Goal: Task Accomplishment & Management: Complete application form

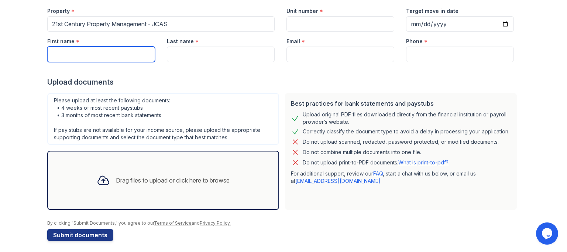
click at [66, 54] on input "First name" at bounding box center [101, 55] width 108 height 16
type input "[PERSON_NAME]"
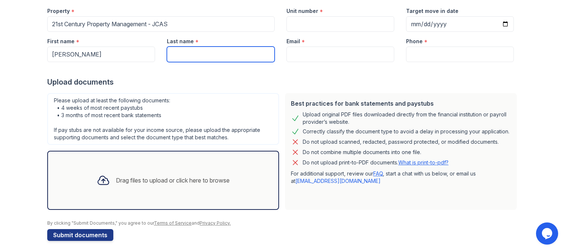
click at [208, 56] on input "Last name" at bounding box center [221, 55] width 108 height 16
type input "[PERSON_NAME]"
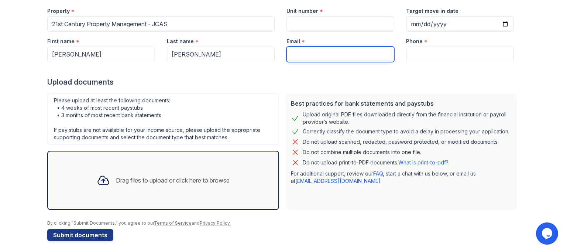
click at [297, 51] on input "Email" at bounding box center [341, 55] width 108 height 16
type input "[EMAIL_ADDRESS][DOMAIN_NAME]"
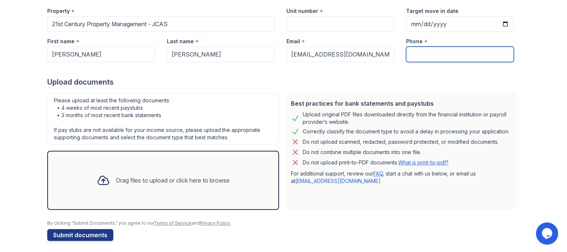
click at [407, 55] on input "Phone" at bounding box center [460, 55] width 108 height 16
type input "7146001138"
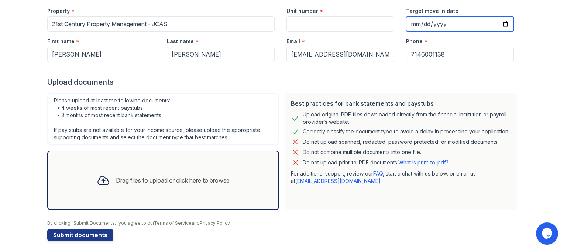
click at [414, 24] on input "Target move in date" at bounding box center [460, 24] width 108 height 16
type input "0001-01-01"
click at [421, 21] on input "Target move in date" at bounding box center [460, 24] width 108 height 16
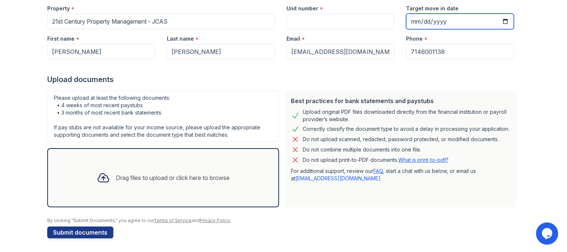
scroll to position [77, 0]
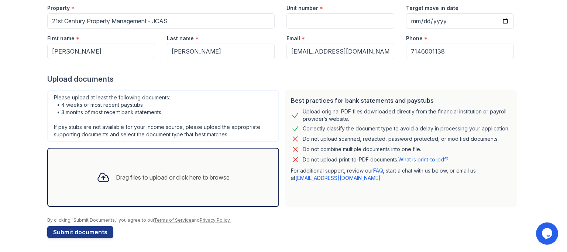
click at [124, 175] on div "Drag files to upload or click here to browse" at bounding box center [173, 177] width 114 height 9
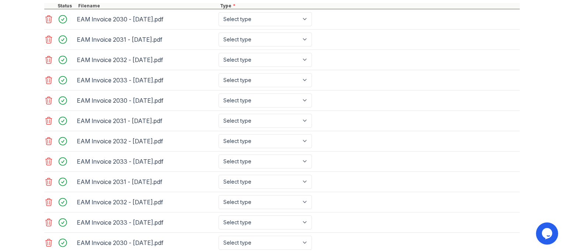
scroll to position [319, 0]
click at [99, 33] on div "EAM Invoice 2031 - [DATE].pdf" at bounding box center [146, 39] width 142 height 14
click at [48, 98] on icon at bounding box center [49, 100] width 6 height 7
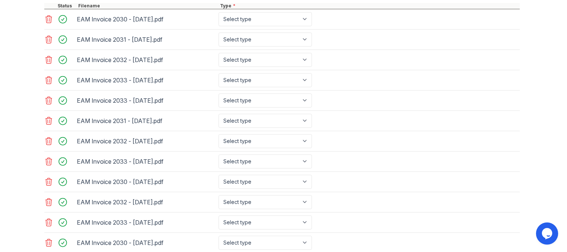
click at [48, 98] on icon at bounding box center [49, 100] width 6 height 7
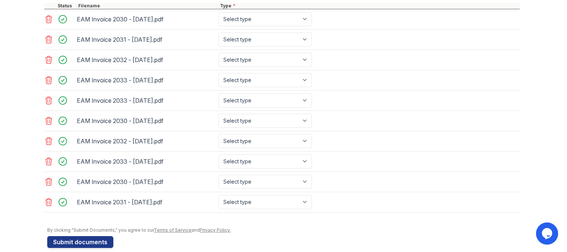
click at [48, 98] on icon at bounding box center [49, 100] width 6 height 7
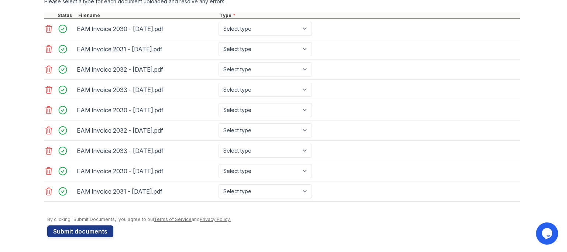
scroll to position [307, 0]
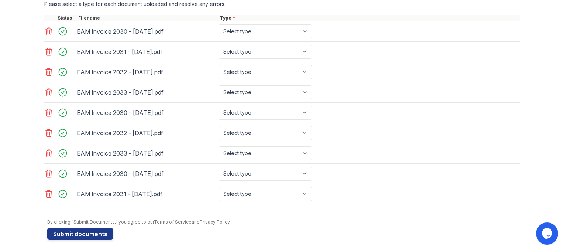
click at [48, 98] on div "EAM Invoice 2033 - [DATE].pdf Select type Paystub Bank Statement Offer Letter T…" at bounding box center [282, 92] width 476 height 20
click at [48, 109] on icon at bounding box center [48, 112] width 9 height 9
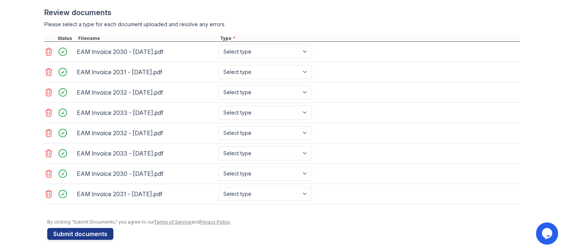
click at [48, 109] on icon at bounding box center [48, 112] width 9 height 9
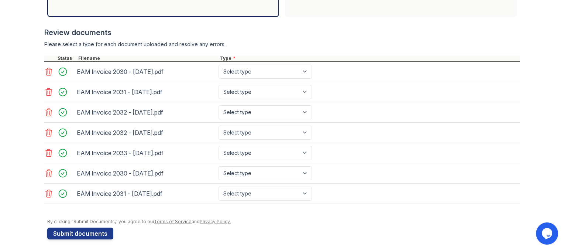
click at [49, 131] on icon at bounding box center [48, 132] width 9 height 9
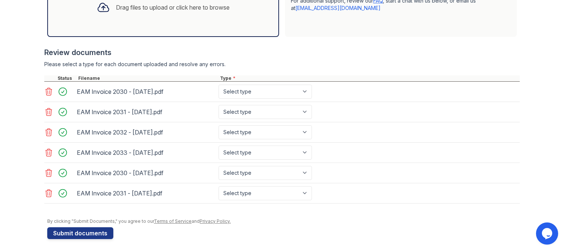
click at [44, 172] on icon at bounding box center [48, 172] width 9 height 9
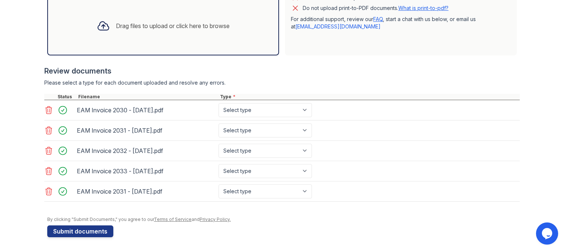
scroll to position [226, 0]
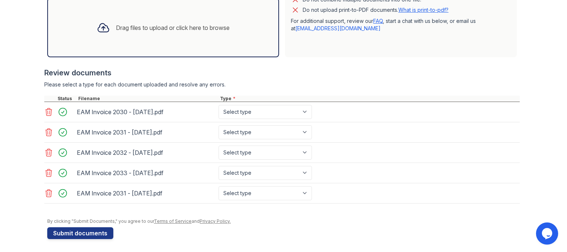
click at [45, 189] on icon at bounding box center [48, 193] width 9 height 9
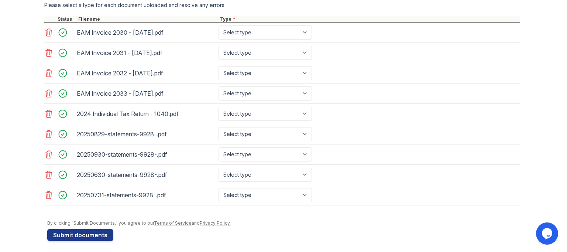
scroll to position [307, 0]
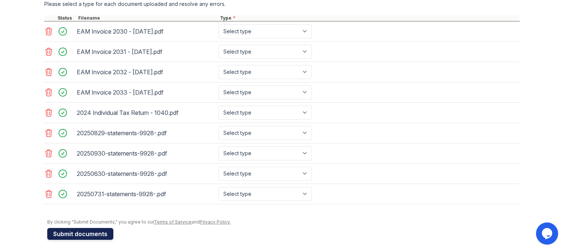
click at [75, 231] on button "Submit documents" at bounding box center [80, 234] width 66 height 12
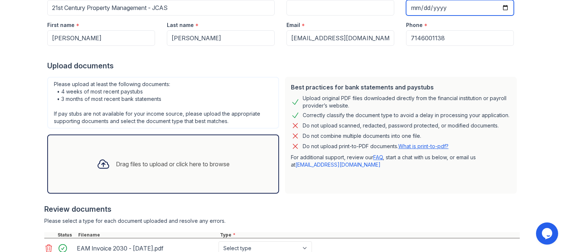
click at [416, 8] on input "[DATE]" at bounding box center [460, 8] width 108 height 16
type input "[DATE]"
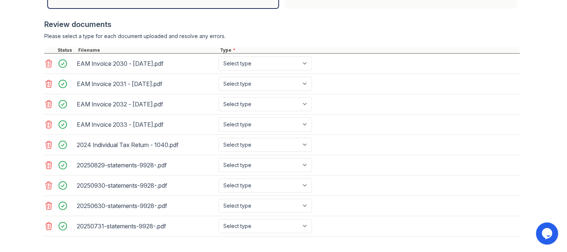
scroll to position [307, 0]
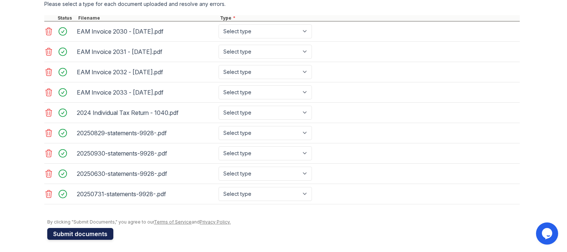
click at [82, 228] on button "Submit documents" at bounding box center [80, 234] width 66 height 12
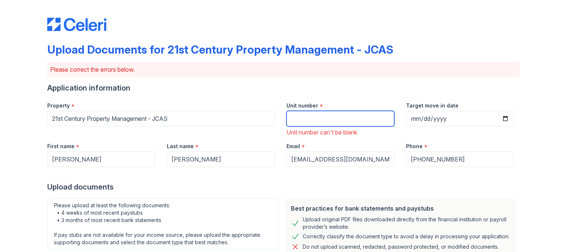
click at [310, 116] on input "Unit number" at bounding box center [341, 119] width 108 height 16
type input "3"
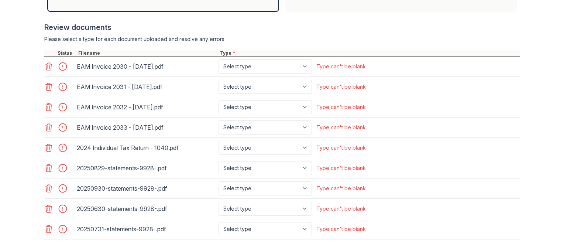
scroll to position [361, 0]
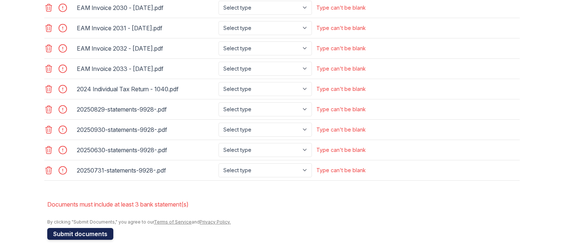
type input "40344"
click at [77, 230] on button "Submit documents" at bounding box center [80, 234] width 66 height 12
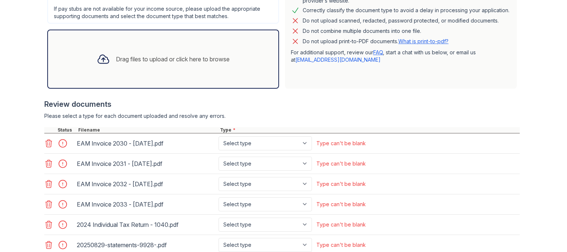
scroll to position [258, 0]
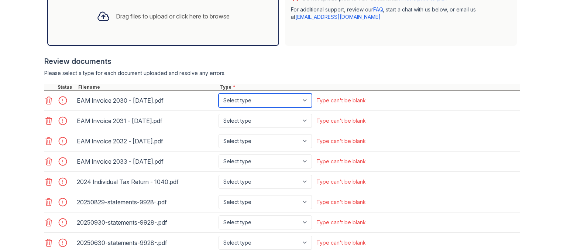
click at [303, 99] on select "Select type Paystub Bank Statement Offer Letter Tax Documents Benefit Award Let…" at bounding box center [265, 100] width 93 height 14
select select "paystub"
click at [219, 93] on select "Select type Paystub Bank Statement Offer Letter Tax Documents Benefit Award Let…" at bounding box center [265, 100] width 93 height 14
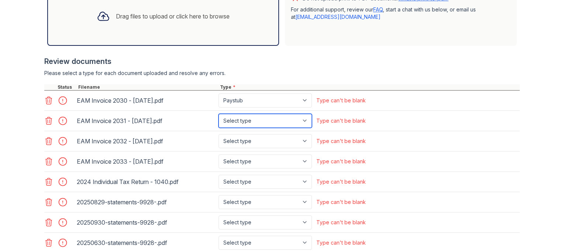
click at [303, 118] on select "Select type Paystub Bank Statement Offer Letter Tax Documents Benefit Award Let…" at bounding box center [265, 121] width 93 height 14
click at [219, 114] on select "Select type Paystub Bank Statement Offer Letter Tax Documents Benefit Award Let…" at bounding box center [265, 121] width 93 height 14
click at [303, 119] on select "Select type Paystub Bank Statement Offer Letter Tax Documents Benefit Award Let…" at bounding box center [265, 121] width 93 height 14
select select "paystub"
click at [219, 114] on select "Select type Paystub Bank Statement Offer Letter Tax Documents Benefit Award Let…" at bounding box center [265, 121] width 93 height 14
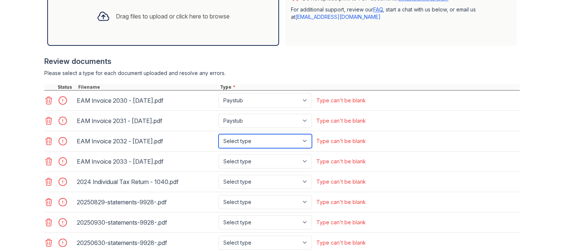
click at [303, 138] on select "Select type Paystub Bank Statement Offer Letter Tax Documents Benefit Award Let…" at bounding box center [265, 141] width 93 height 14
select select "paystub"
click at [219, 134] on select "Select type Paystub Bank Statement Offer Letter Tax Documents Benefit Award Let…" at bounding box center [265, 141] width 93 height 14
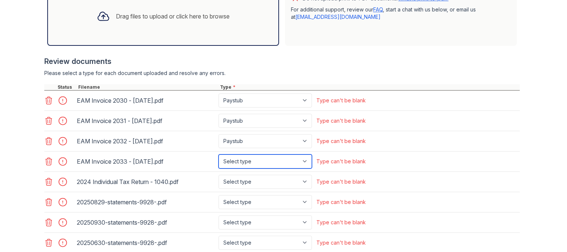
click at [302, 159] on select "Select type Paystub Bank Statement Offer Letter Tax Documents Benefit Award Let…" at bounding box center [265, 161] width 93 height 14
select select "paystub"
click at [219, 154] on select "Select type Paystub Bank Statement Offer Letter Tax Documents Benefit Award Let…" at bounding box center [265, 161] width 93 height 14
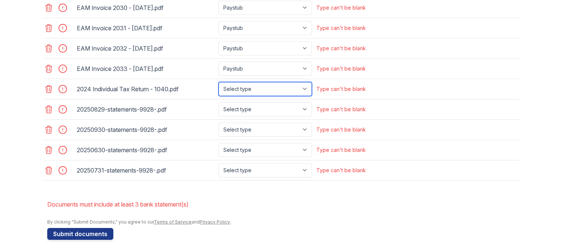
click at [305, 88] on select "Select type Paystub Bank Statement Offer Letter Tax Documents Benefit Award Let…" at bounding box center [265, 89] width 93 height 14
select select "tax_documents"
click at [219, 82] on select "Select type Paystub Bank Statement Offer Letter Tax Documents Benefit Award Let…" at bounding box center [265, 89] width 93 height 14
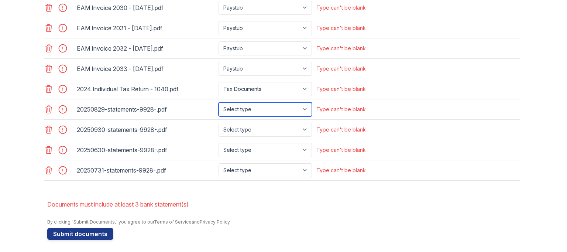
click at [301, 105] on select "Select type Paystub Bank Statement Offer Letter Tax Documents Benefit Award Let…" at bounding box center [265, 109] width 93 height 14
select select "bank_statement"
click at [219, 102] on select "Select type Paystub Bank Statement Offer Letter Tax Documents Benefit Award Let…" at bounding box center [265, 109] width 93 height 14
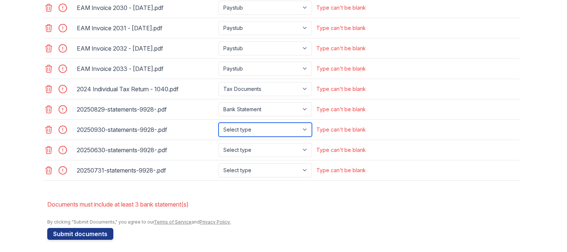
click at [306, 128] on select "Select type Paystub Bank Statement Offer Letter Tax Documents Benefit Award Let…" at bounding box center [265, 130] width 93 height 14
select select "bank_statement"
click at [219, 123] on select "Select type Paystub Bank Statement Offer Letter Tax Documents Benefit Award Let…" at bounding box center [265, 130] width 93 height 14
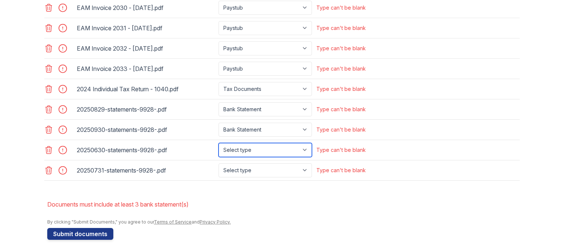
click at [303, 146] on select "Select type Paystub Bank Statement Offer Letter Tax Documents Benefit Award Let…" at bounding box center [265, 150] width 93 height 14
select select "bank_statement"
click at [219, 143] on select "Select type Paystub Bank Statement Offer Letter Tax Documents Benefit Award Let…" at bounding box center [265, 150] width 93 height 14
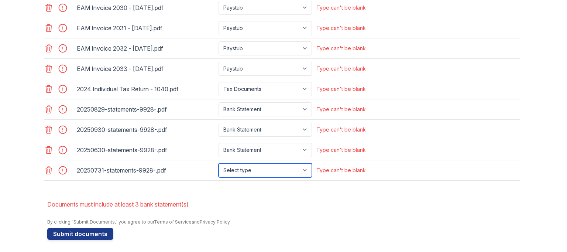
click at [304, 167] on select "Select type Paystub Bank Statement Offer Letter Tax Documents Benefit Award Let…" at bounding box center [265, 170] width 93 height 14
select select "bank_statement"
click at [219, 163] on select "Select type Paystub Bank Statement Offer Letter Tax Documents Benefit Award Let…" at bounding box center [265, 170] width 93 height 14
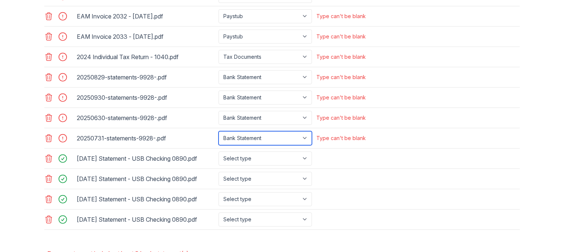
scroll to position [388, 0]
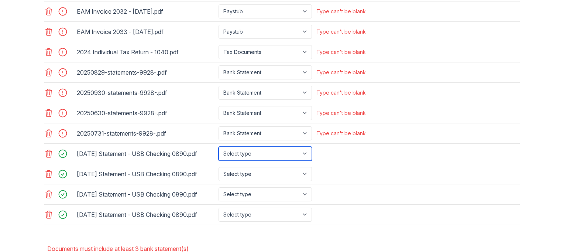
click at [304, 151] on select "Select type Paystub Bank Statement Offer Letter Tax Documents Benefit Award Let…" at bounding box center [265, 154] width 93 height 14
select select "bank_statement"
click at [219, 147] on select "Select type Paystub Bank Statement Offer Letter Tax Documents Benefit Award Let…" at bounding box center [265, 154] width 93 height 14
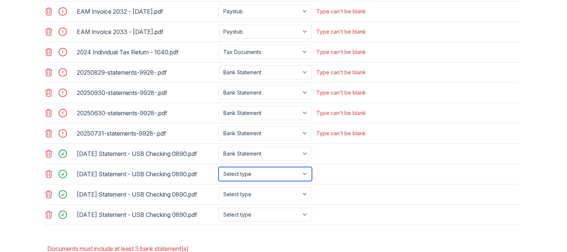
click at [304, 169] on select "Select type Paystub Bank Statement Offer Letter Tax Documents Benefit Award Let…" at bounding box center [265, 174] width 93 height 14
select select "bank_statement"
click at [219, 167] on select "Select type Paystub Bank Statement Offer Letter Tax Documents Benefit Award Let…" at bounding box center [265, 174] width 93 height 14
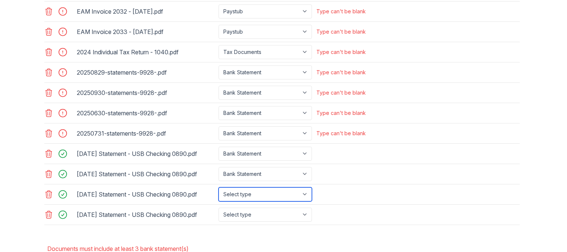
click at [302, 190] on select "Select type Paystub Bank Statement Offer Letter Tax Documents Benefit Award Let…" at bounding box center [265, 194] width 93 height 14
select select "bank_statement"
click at [219, 187] on select "Select type Paystub Bank Statement Offer Letter Tax Documents Benefit Award Let…" at bounding box center [265, 194] width 93 height 14
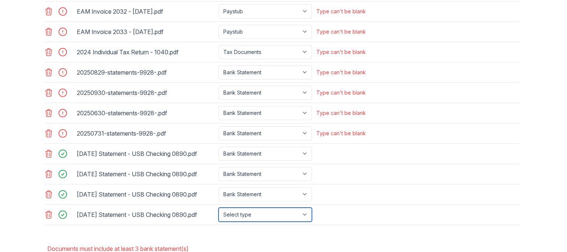
click at [301, 209] on select "Select type Paystub Bank Statement Offer Letter Tax Documents Benefit Award Let…" at bounding box center [265, 215] width 93 height 14
select select "bank_statement"
click at [219, 208] on select "Select type Paystub Bank Statement Offer Letter Tax Documents Benefit Award Let…" at bounding box center [265, 215] width 93 height 14
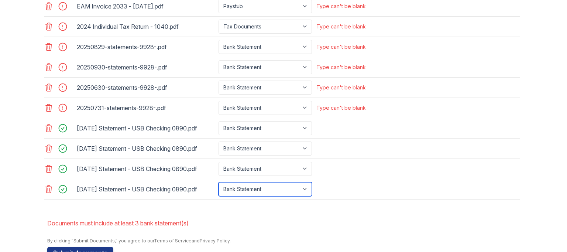
scroll to position [431, 0]
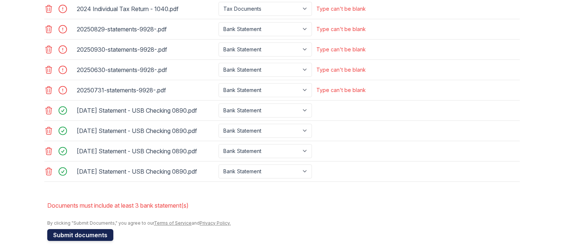
click at [90, 229] on button "Submit documents" at bounding box center [80, 235] width 66 height 12
